Goal: Information Seeking & Learning: Understand process/instructions

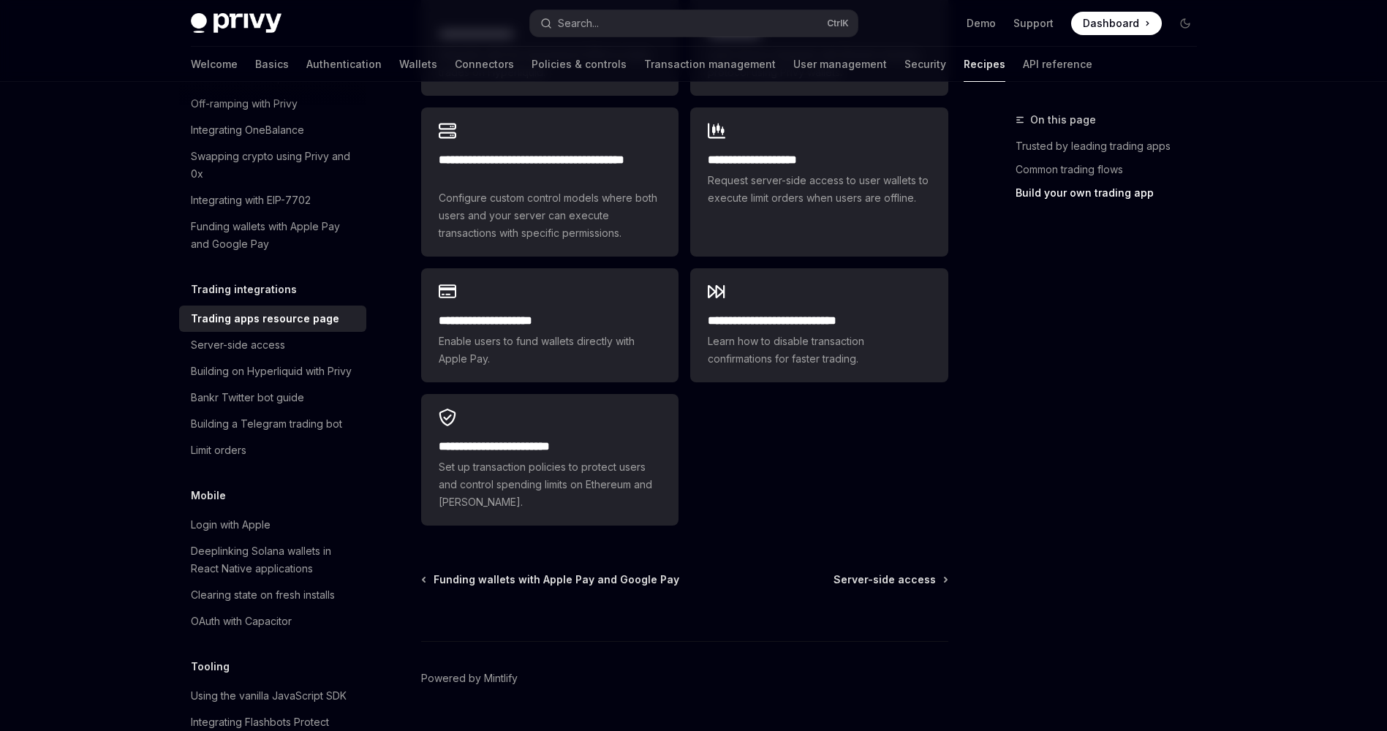
scroll to position [1103, 0]
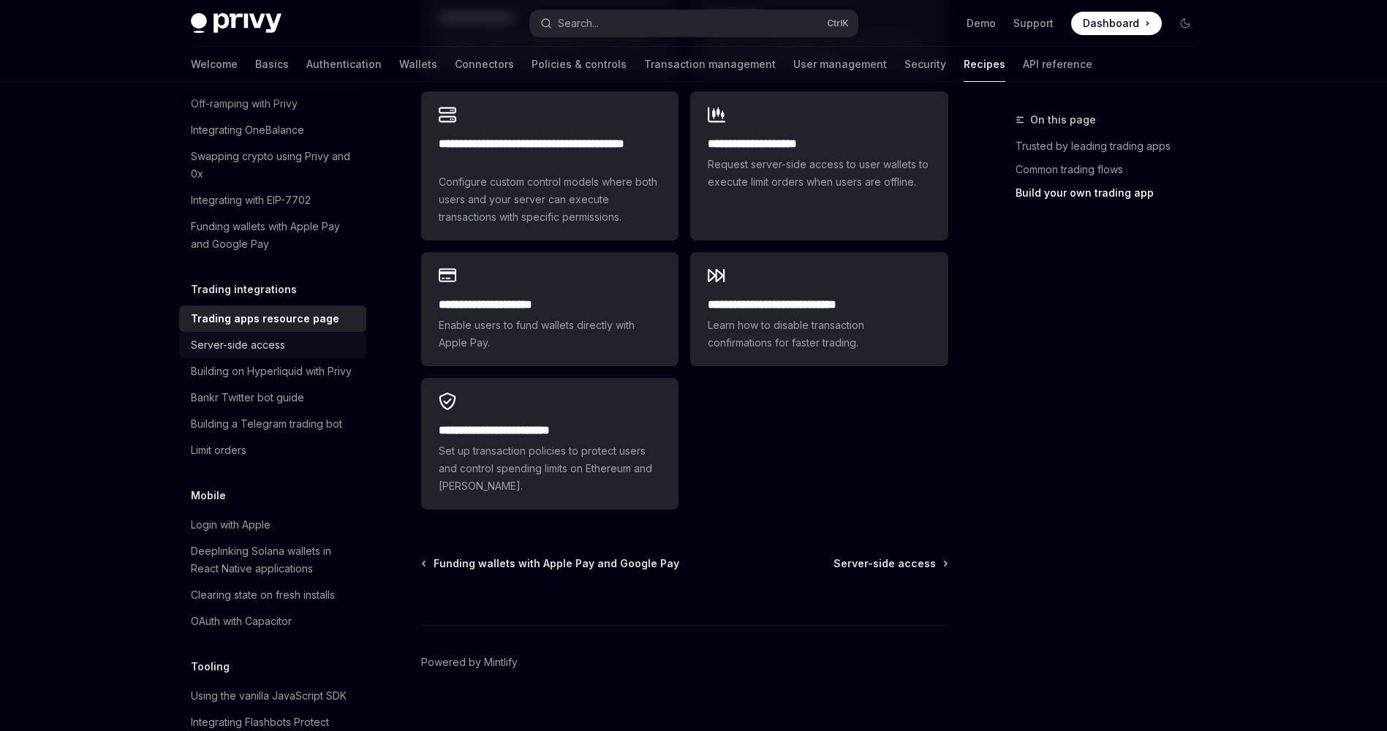
click at [274, 354] on div "Server-side access" at bounding box center [238, 345] width 94 height 18
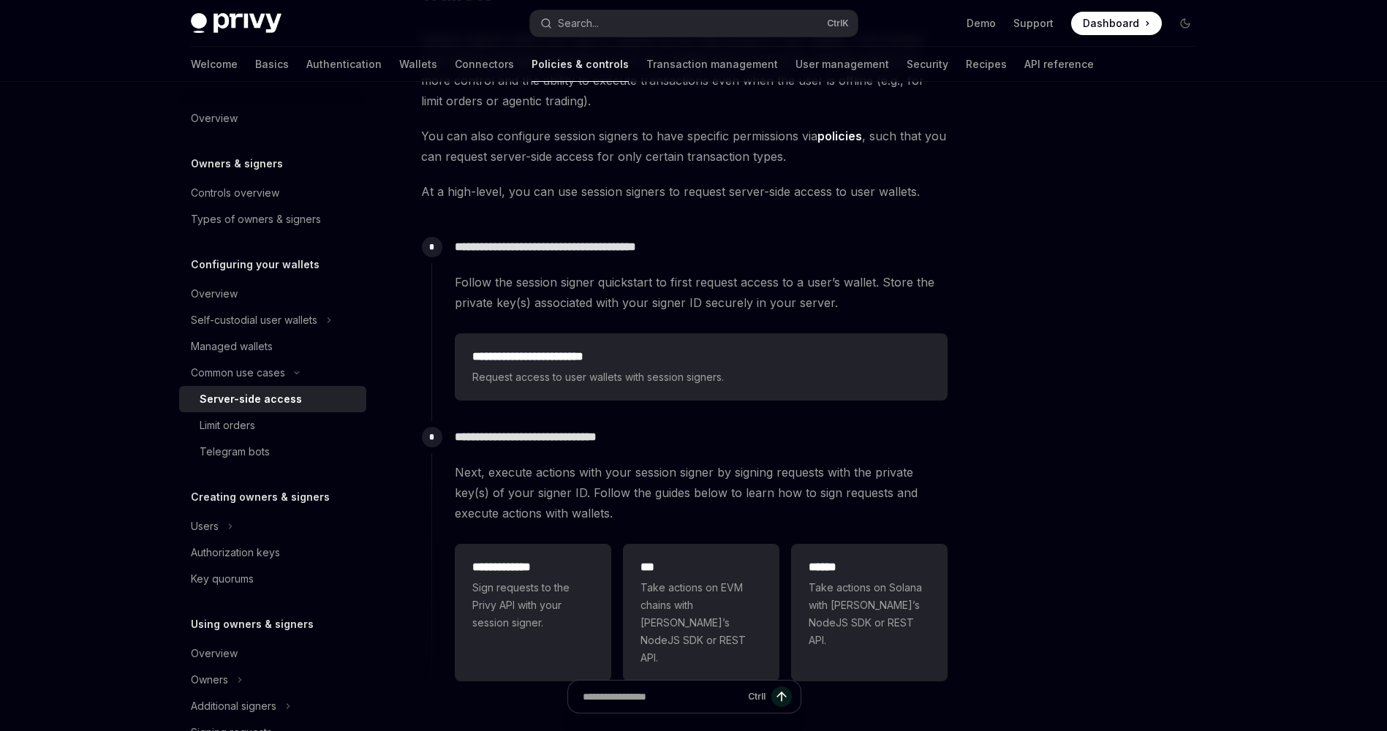
scroll to position [182, 0]
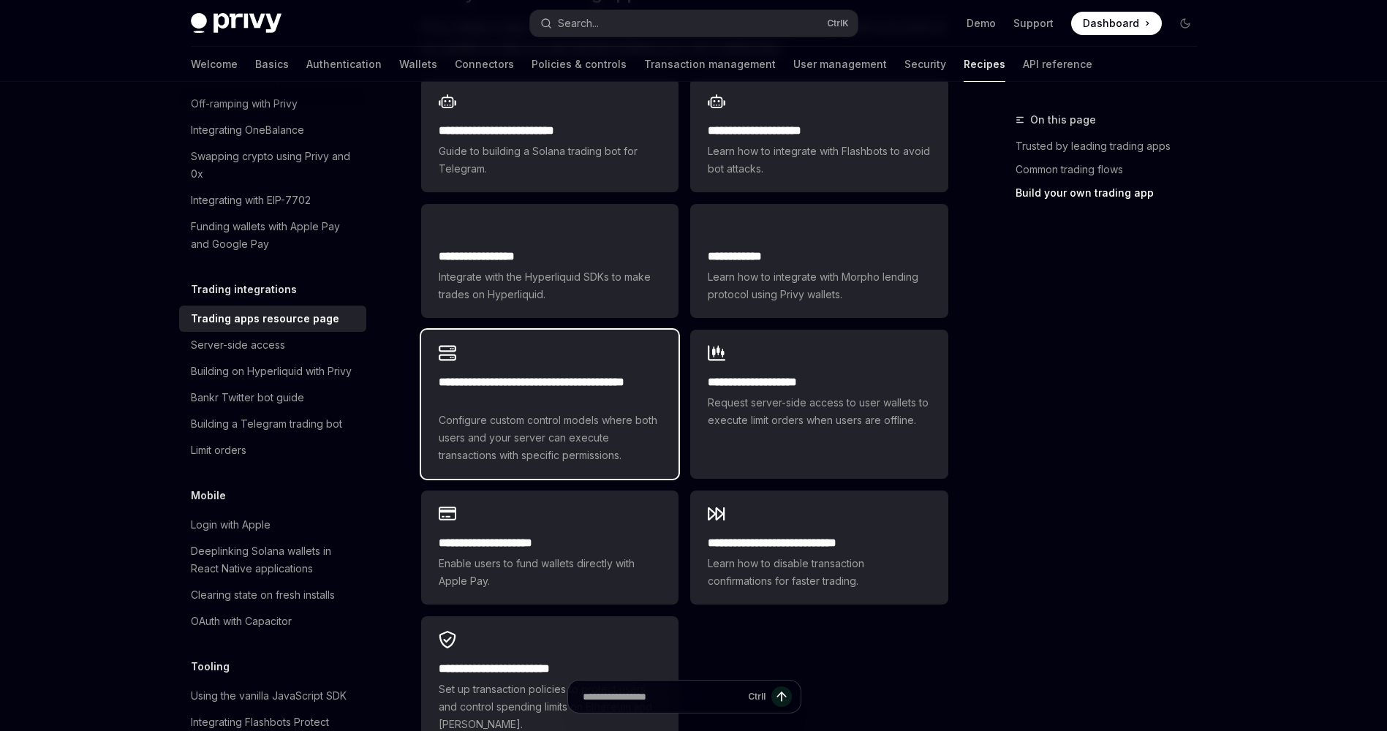
scroll to position [1103, 0]
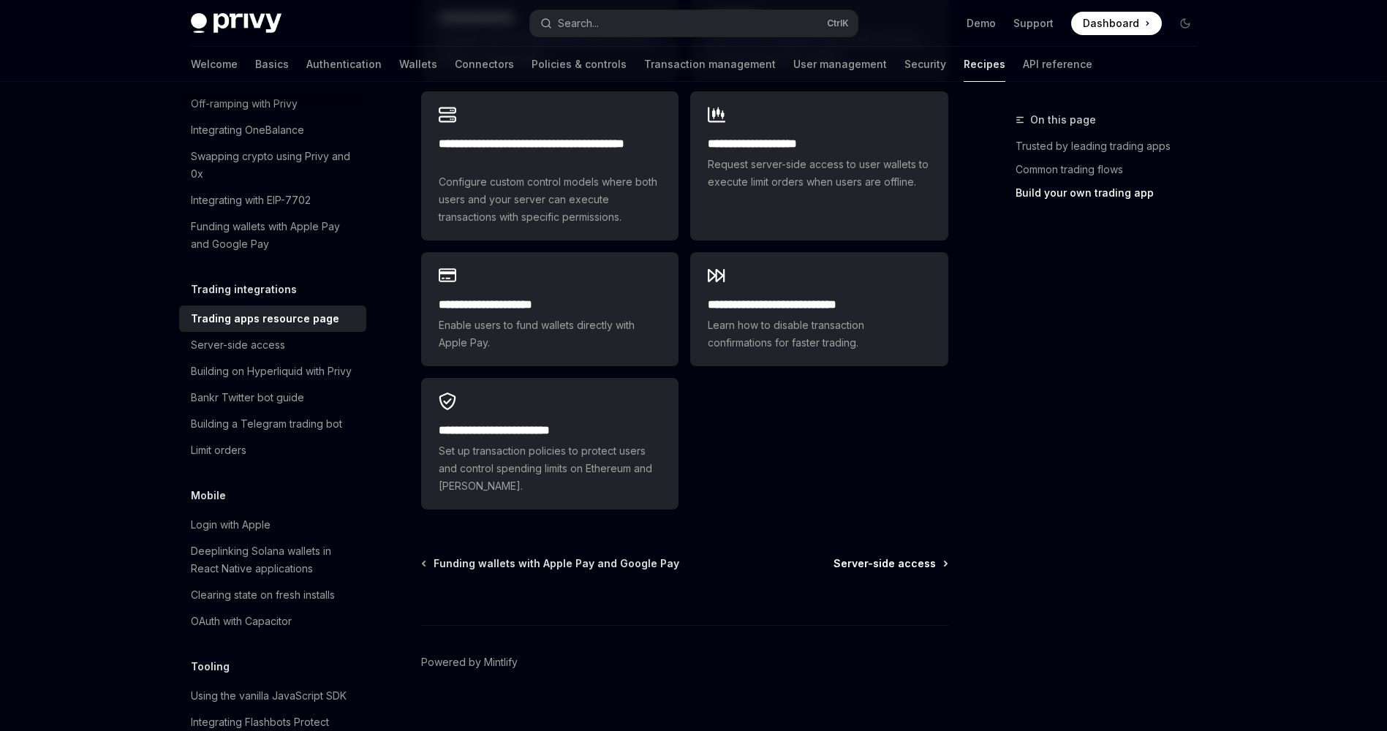
click at [932, 556] on span "Server-side access" at bounding box center [885, 563] width 102 height 15
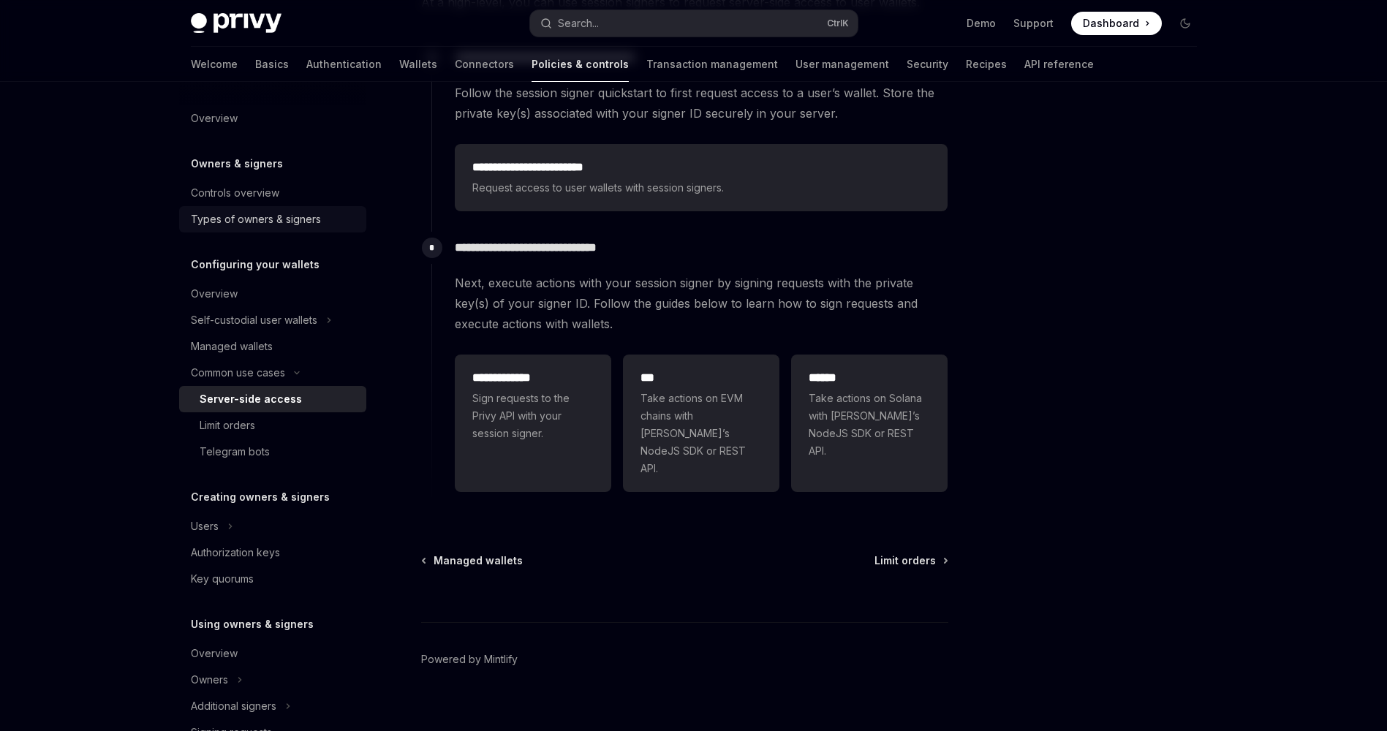
scroll to position [352, 0]
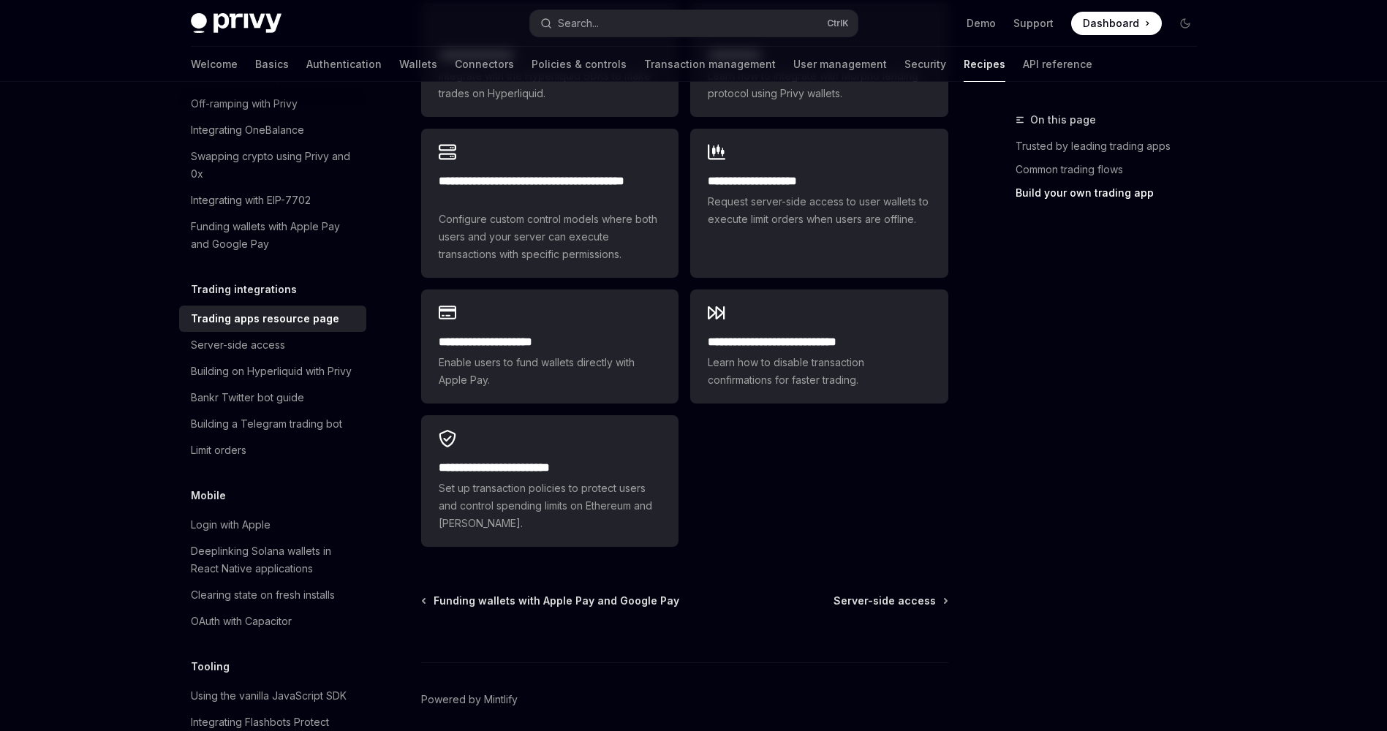
scroll to position [1103, 0]
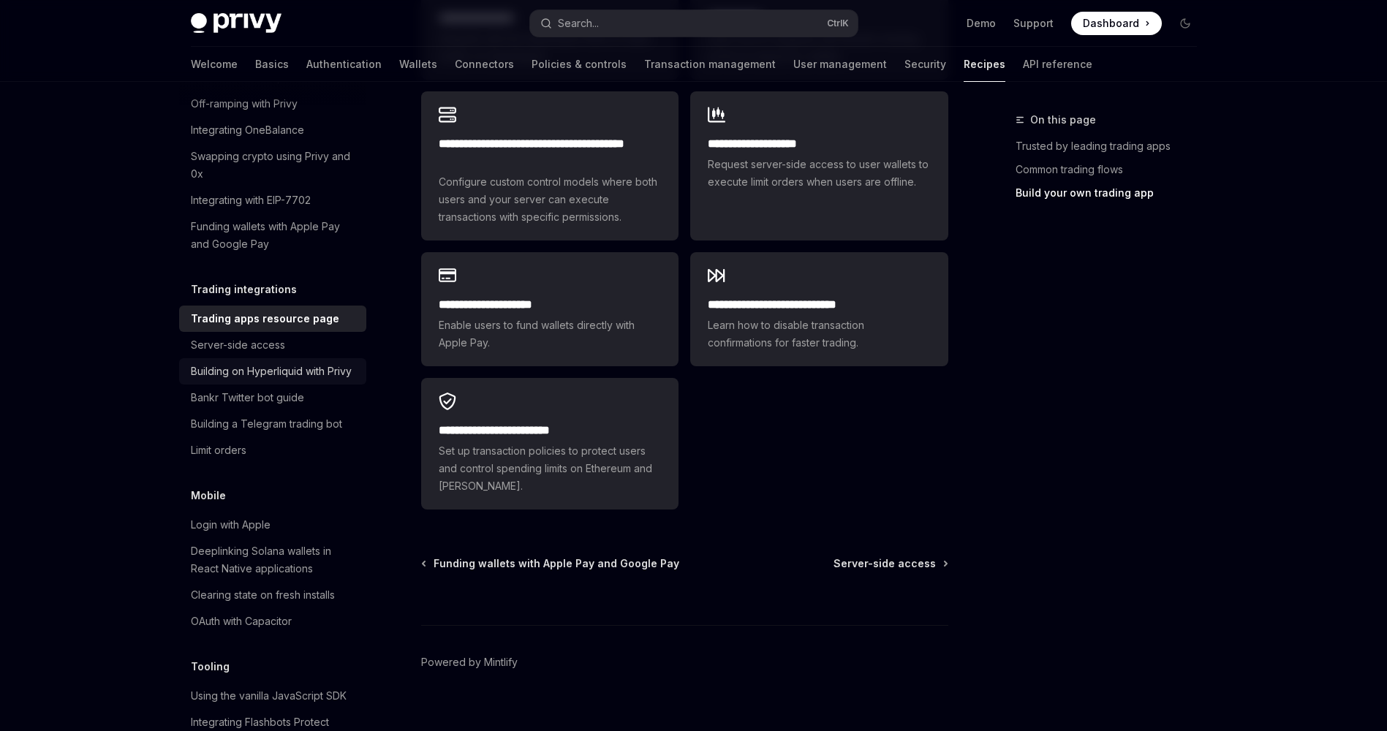
click at [245, 380] on div "Building on Hyperliquid with Privy" at bounding box center [271, 372] width 161 height 18
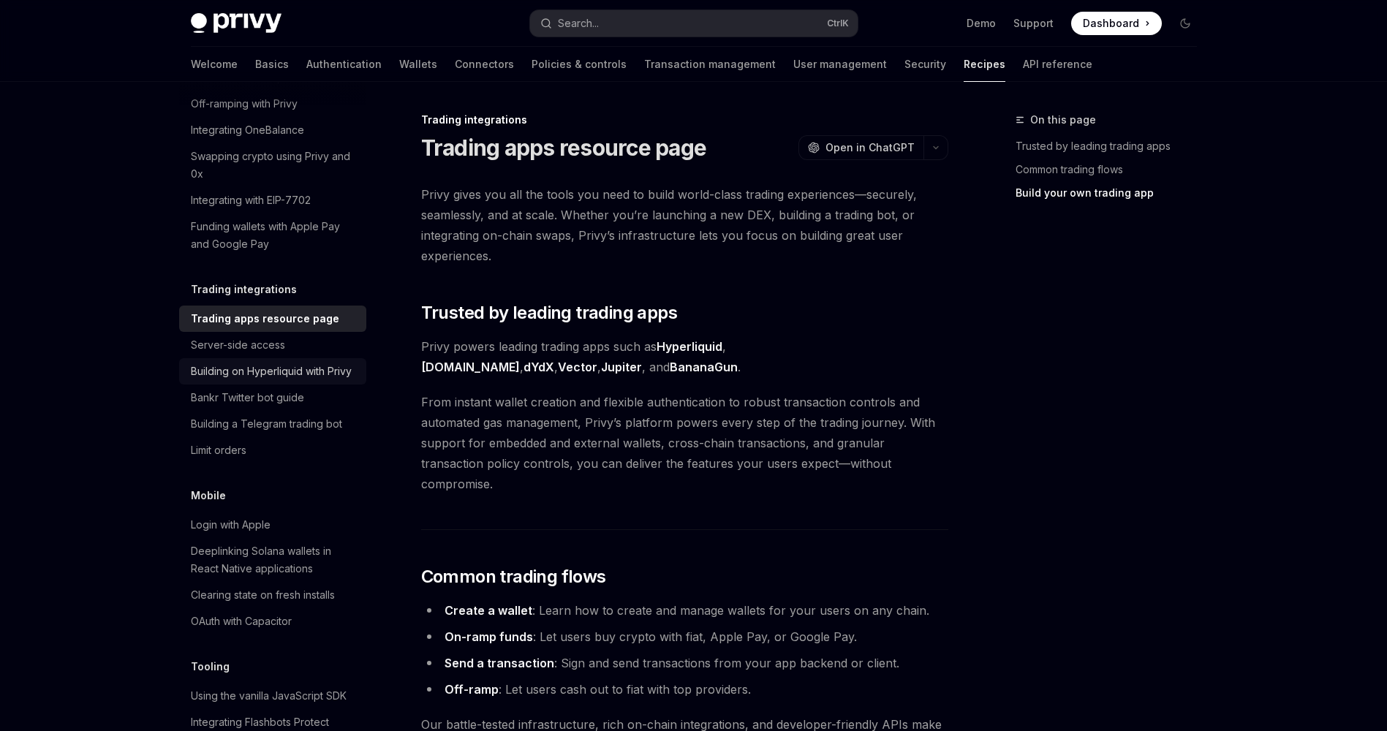
type textarea "*"
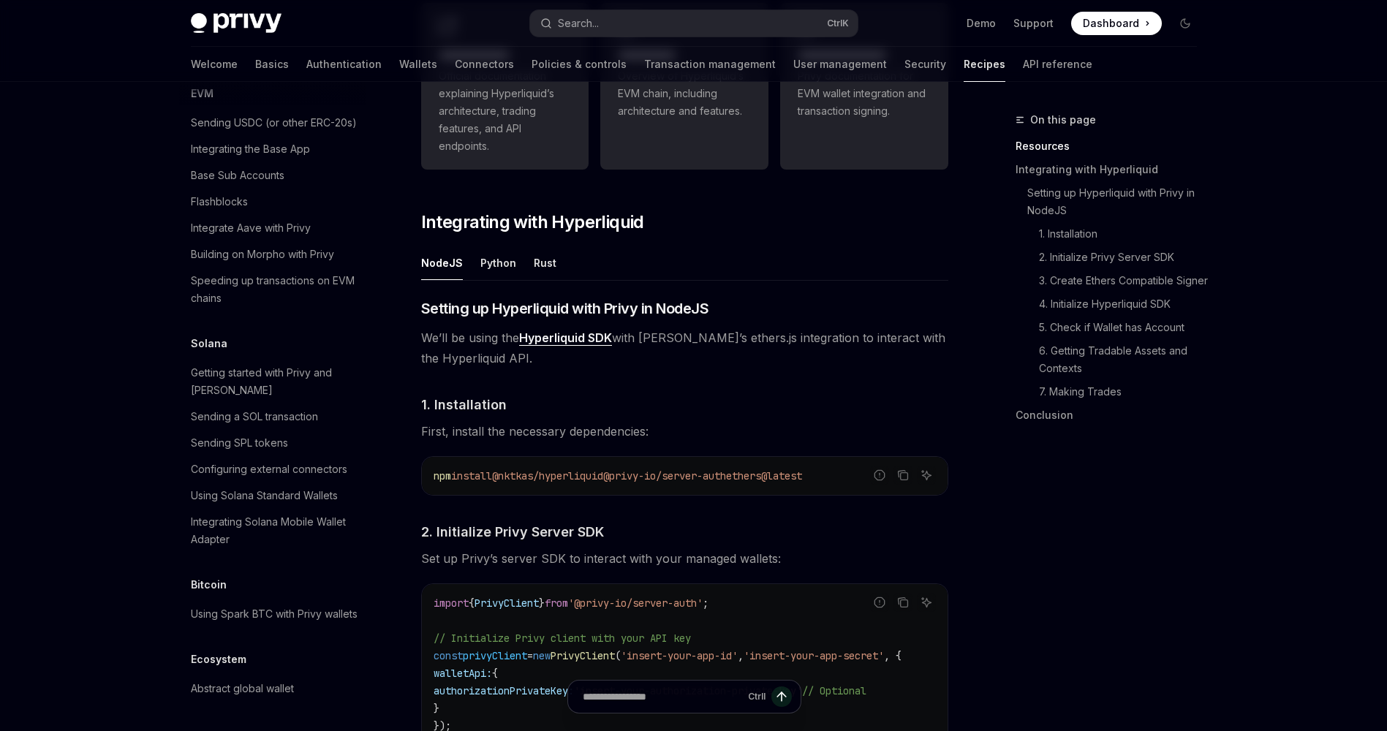
scroll to position [2259, 0]
